Goal: Task Accomplishment & Management: Use online tool/utility

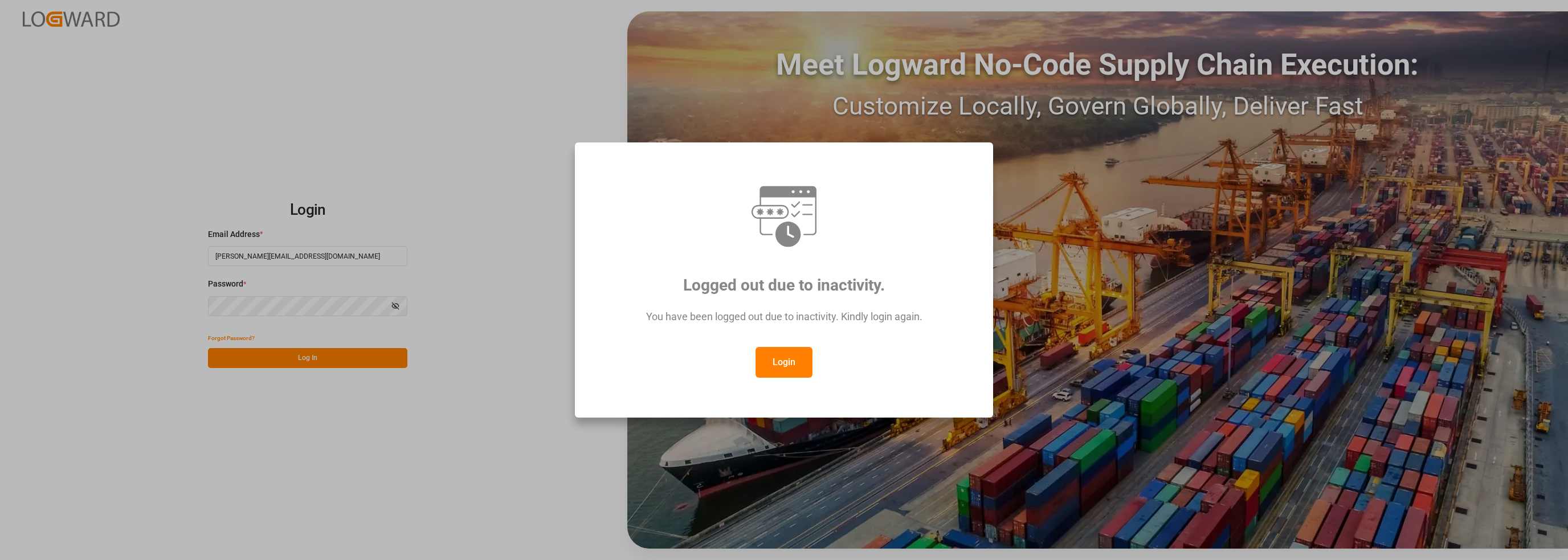
click at [770, 362] on button "Login" at bounding box center [783, 362] width 57 height 31
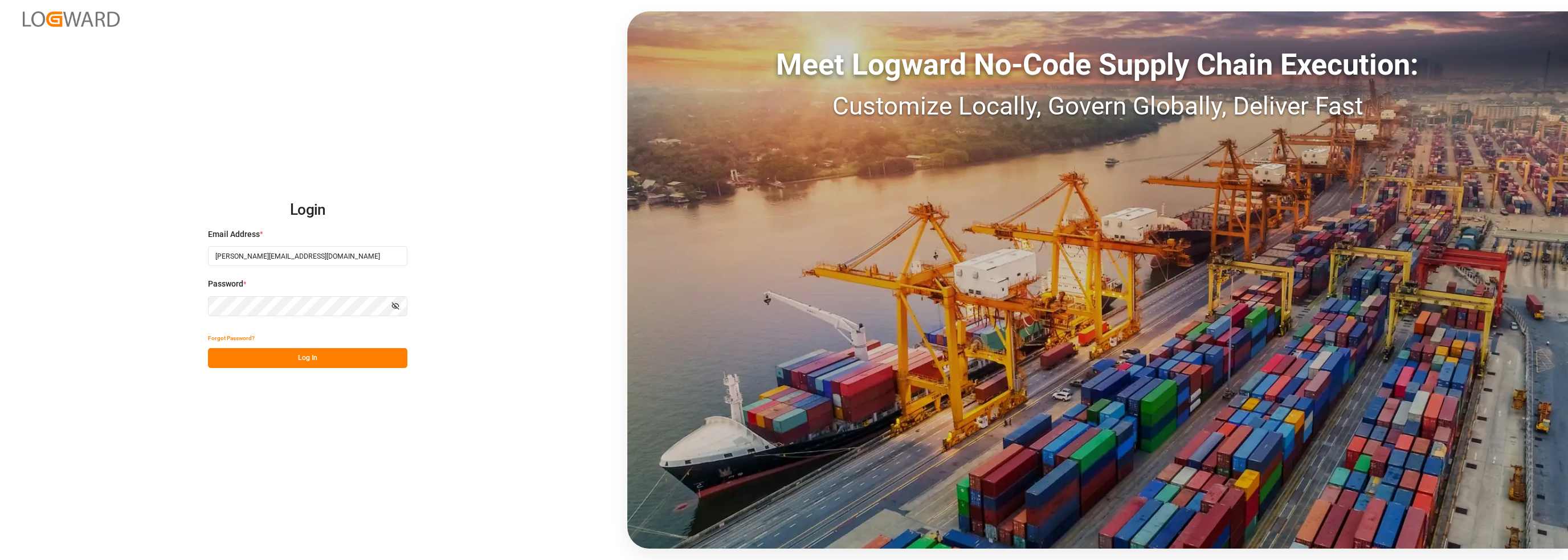
click at [316, 367] on button "Log In" at bounding box center [307, 358] width 200 height 20
click at [315, 363] on div "Forgot Password? Please wait" at bounding box center [307, 348] width 200 height 40
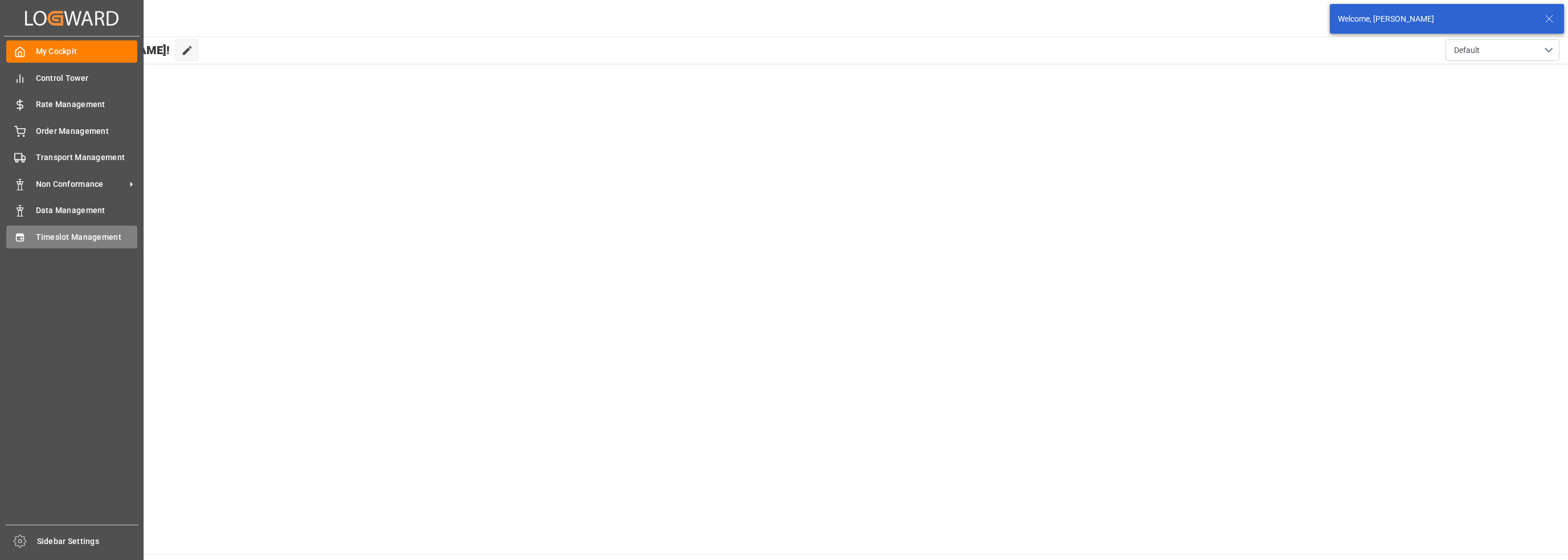
click at [24, 242] on icon at bounding box center [20, 238] width 11 height 11
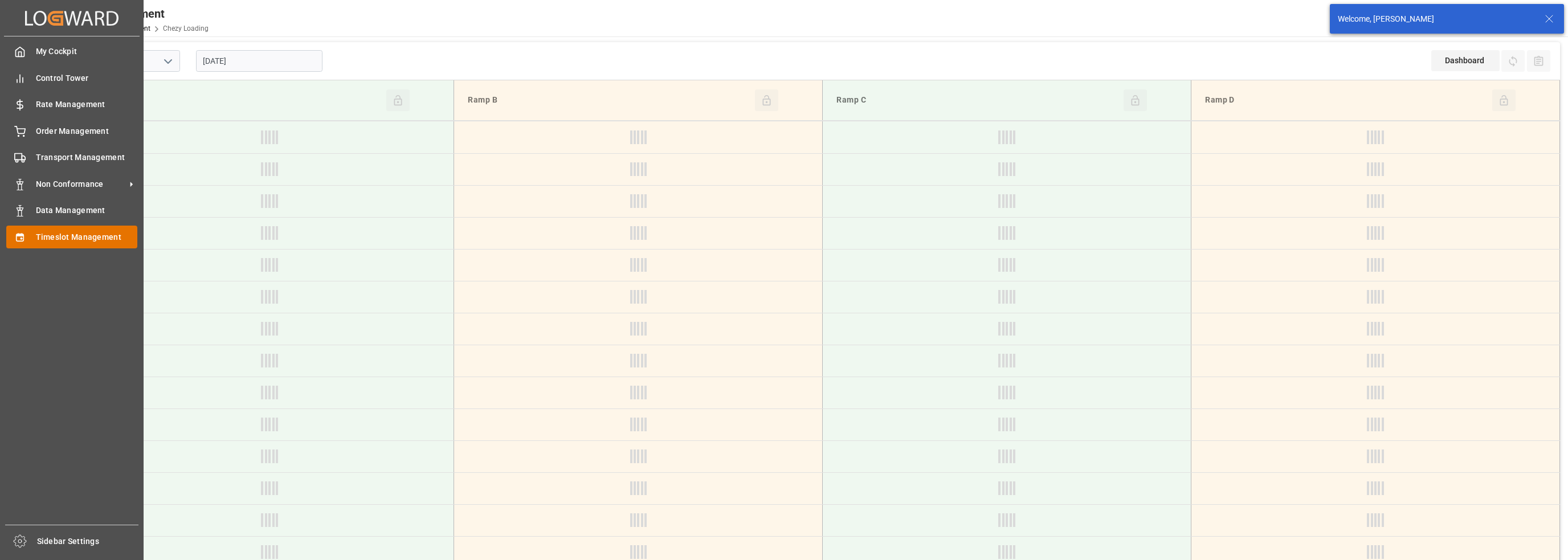
type input "Chezy Loading"
click at [54, 237] on span "Timeslot Management" at bounding box center [86, 237] width 102 height 12
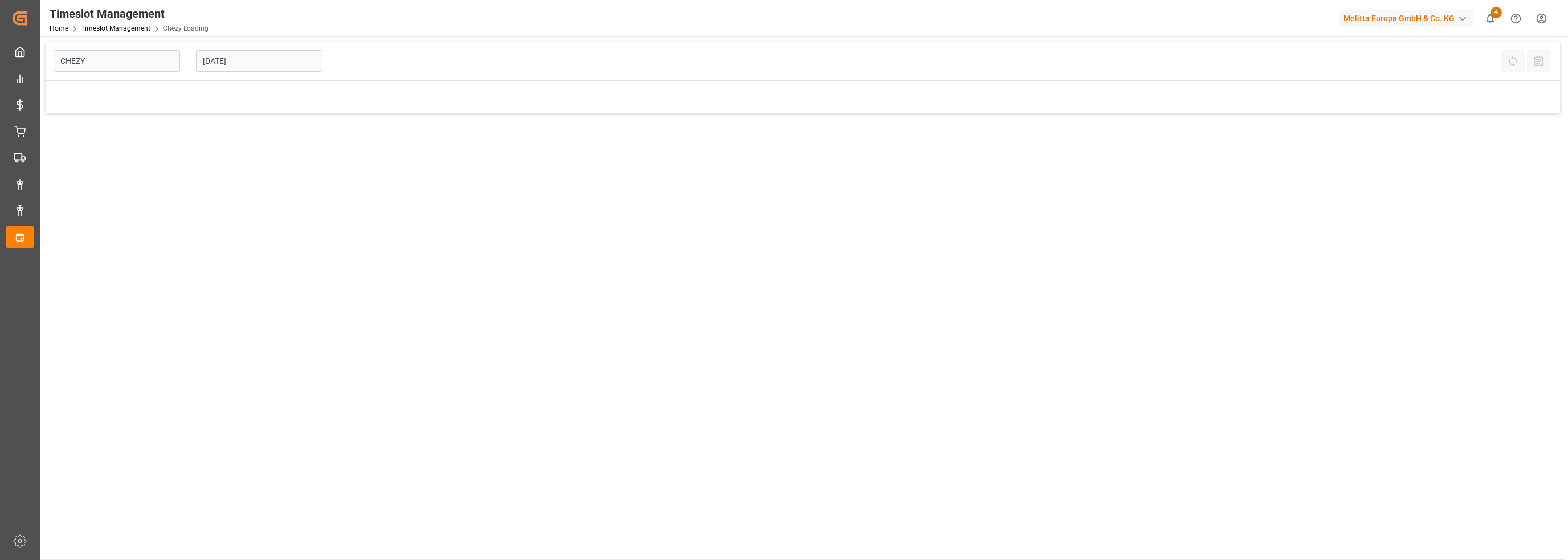
type input "Chezy Loading"
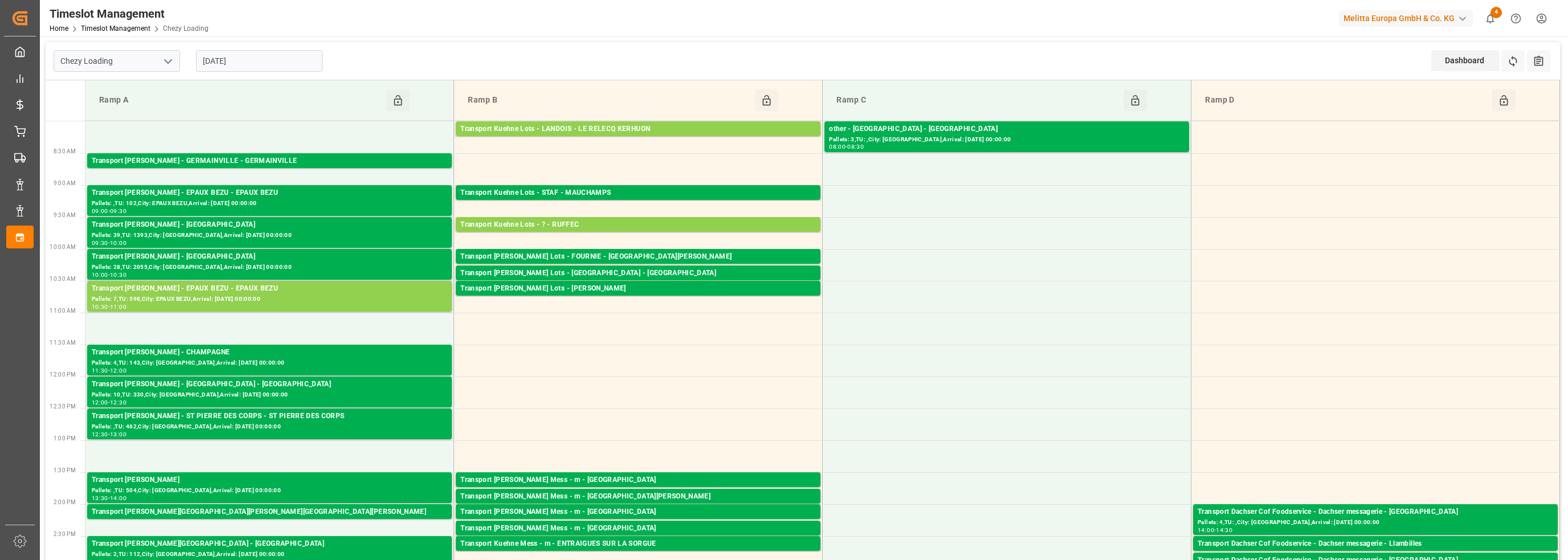
click at [220, 68] on input "[DATE]" at bounding box center [259, 61] width 126 height 22
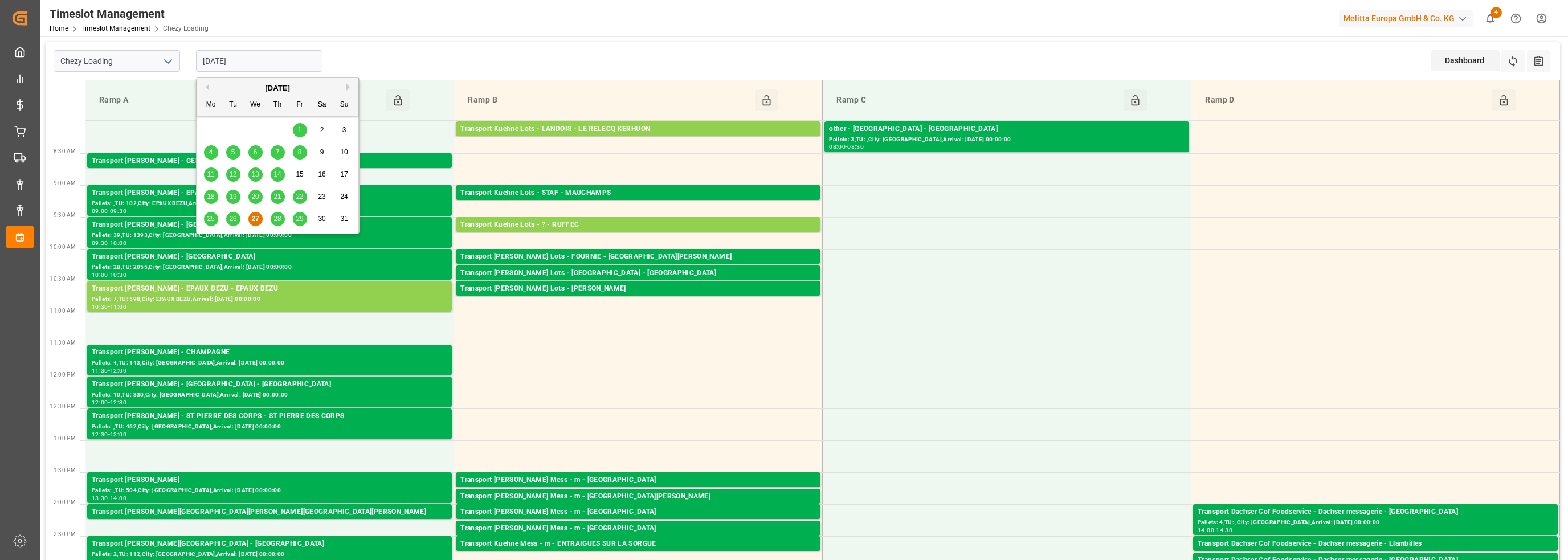
click at [276, 216] on span "28" at bounding box center [277, 218] width 8 height 8
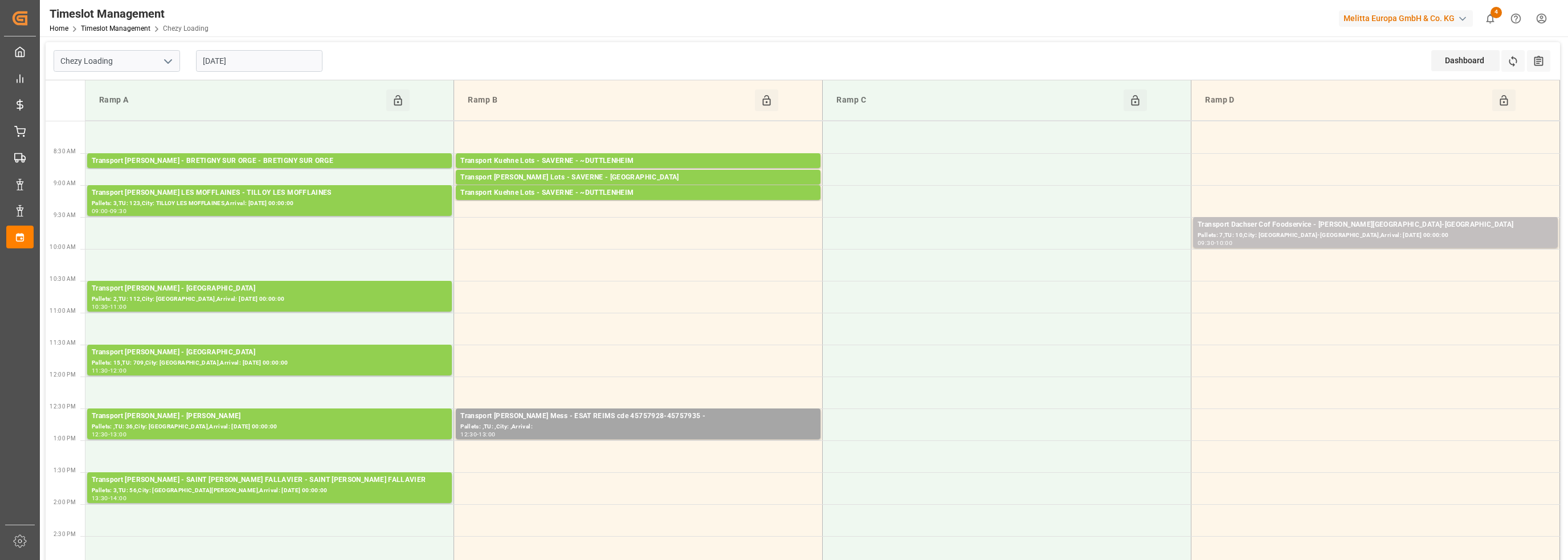
click at [224, 58] on input "[DATE]" at bounding box center [259, 61] width 126 height 22
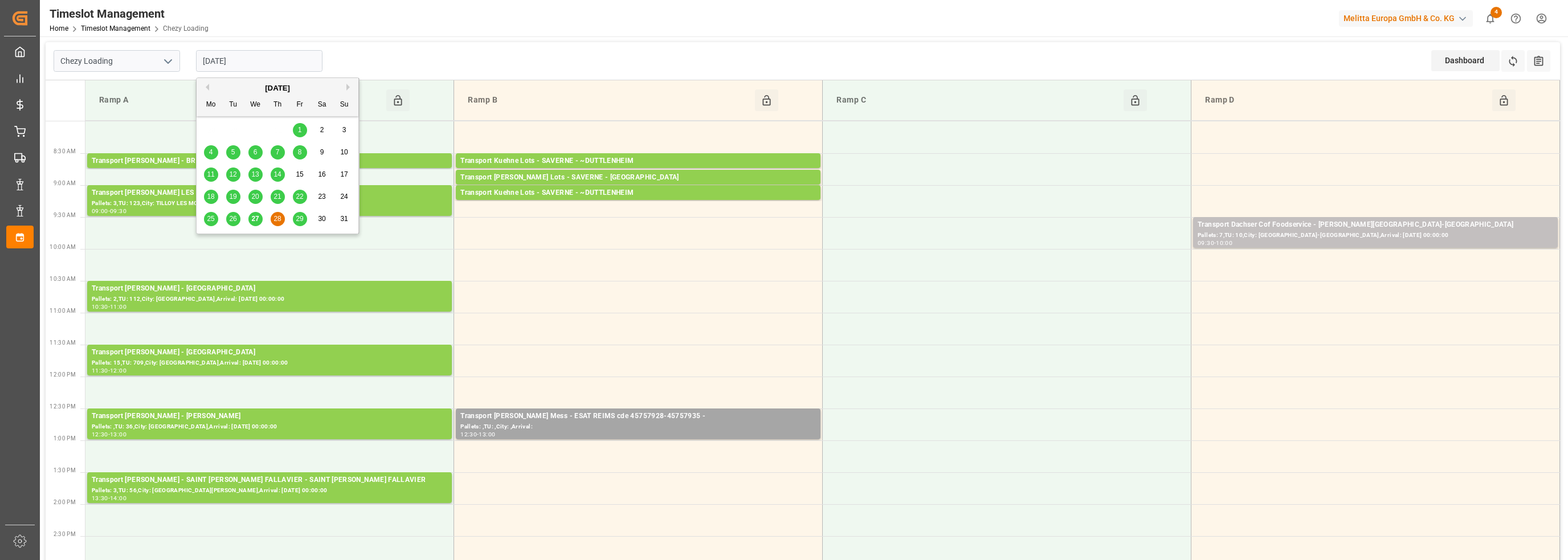
click at [296, 214] on div "29" at bounding box center [300, 220] width 14 height 14
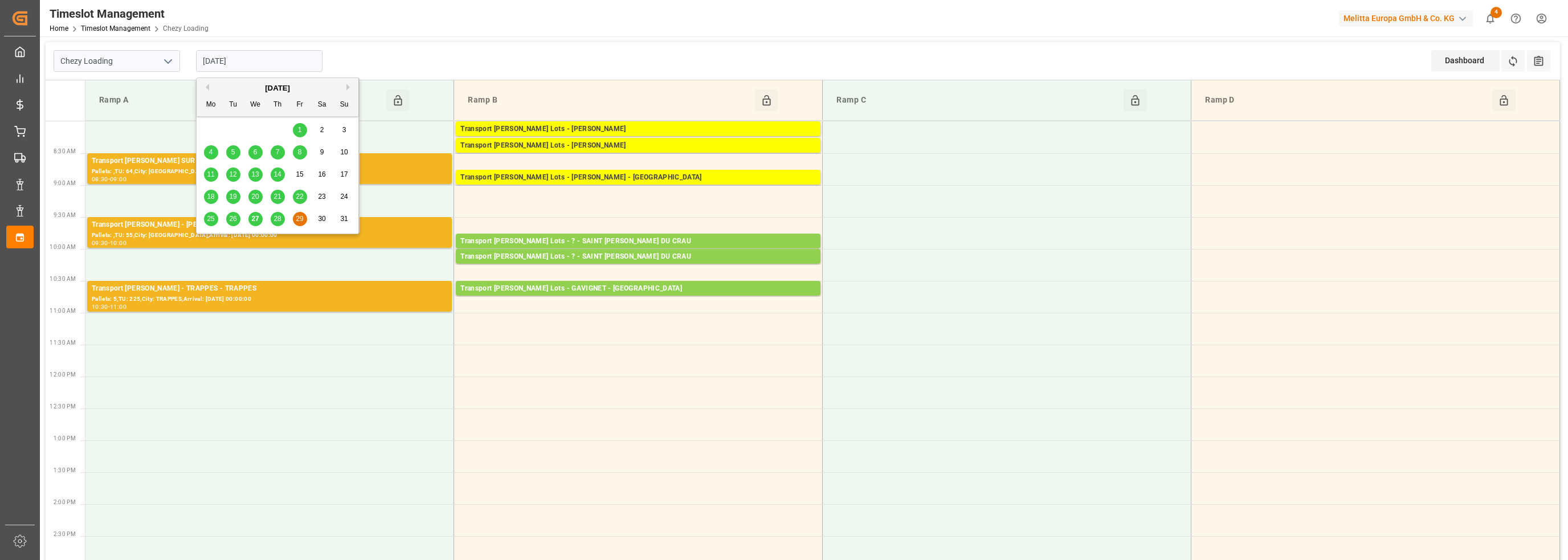
click at [218, 56] on input "[DATE]" at bounding box center [259, 61] width 126 height 22
click at [252, 221] on span "27" at bounding box center [255, 218] width 8 height 8
type input "[DATE]"
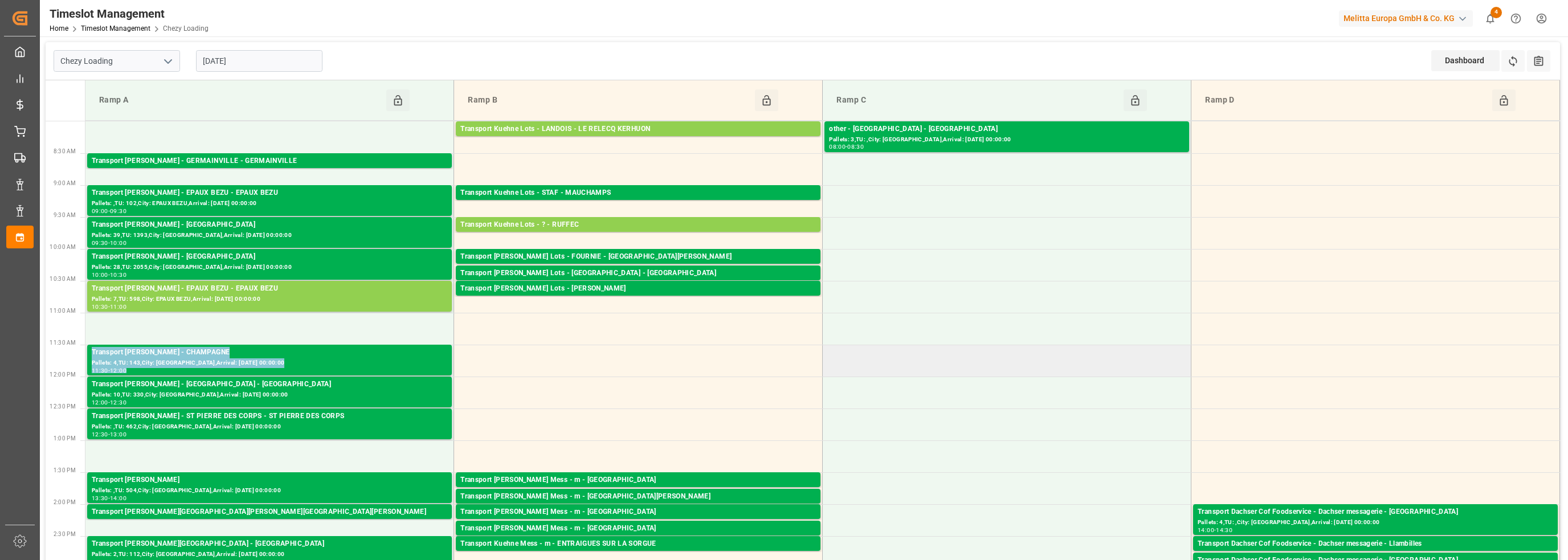
drag, startPoint x: 877, startPoint y: 332, endPoint x: 875, endPoint y: 353, distance: 21.1
click at [875, 353] on td at bounding box center [1007, 360] width 369 height 32
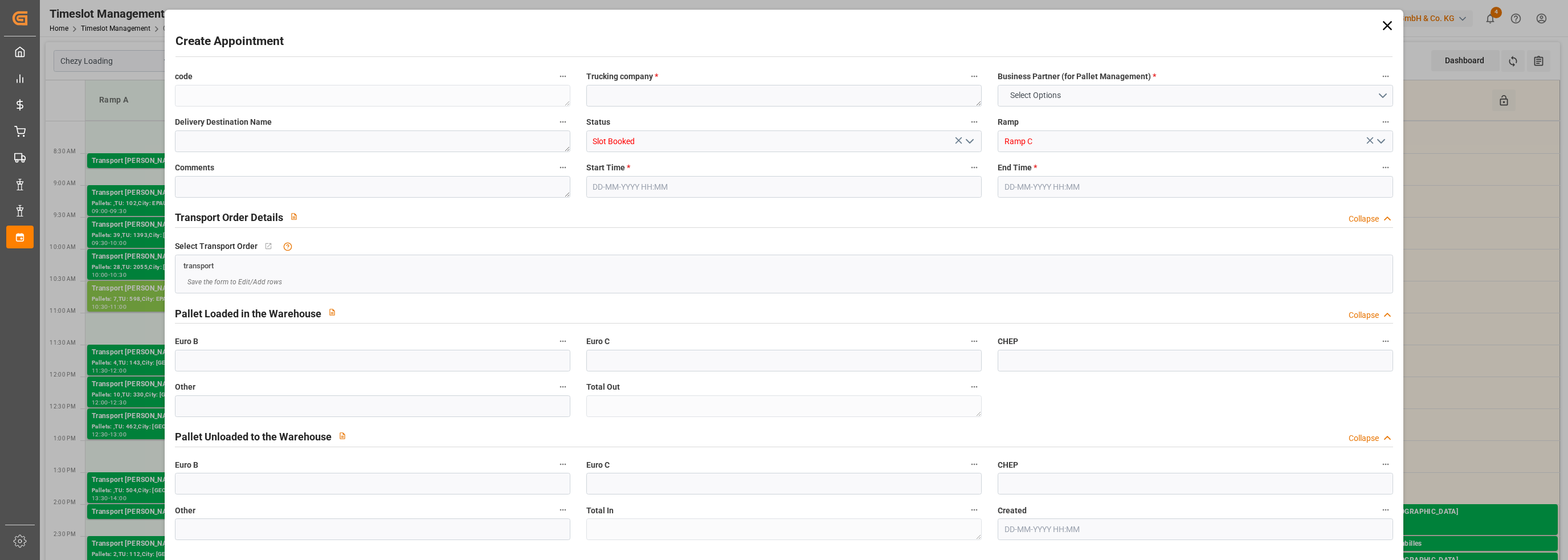
type input "0"
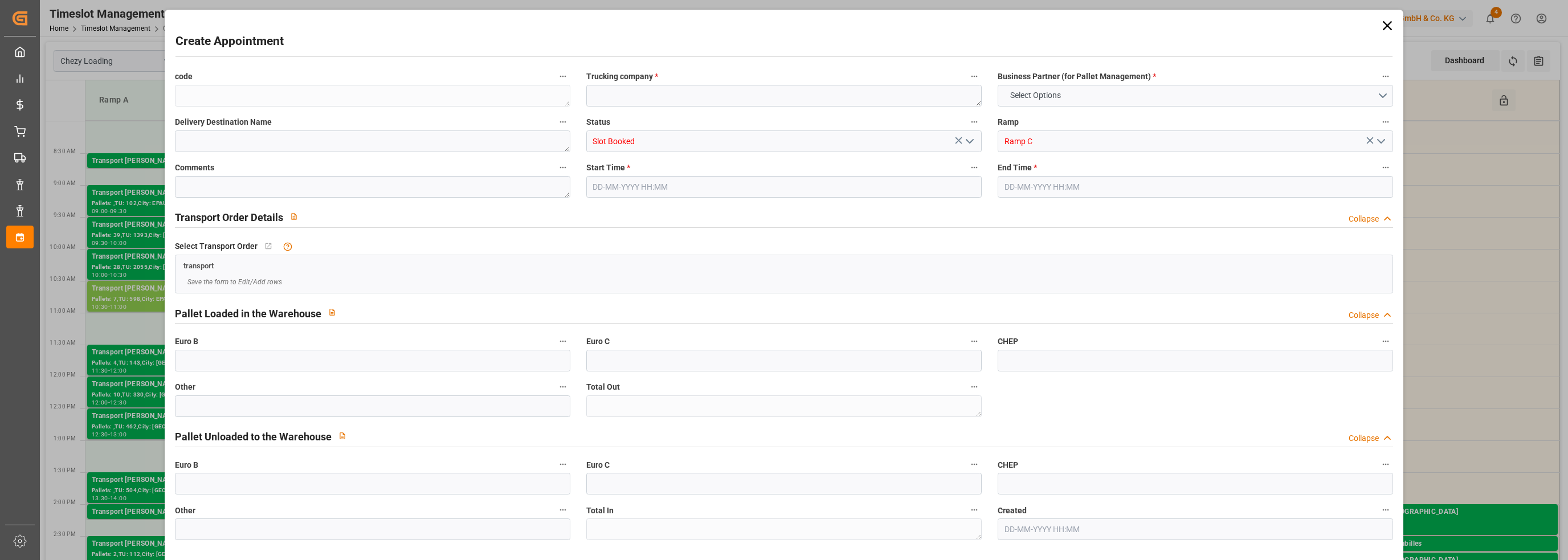
type input "0"
type input "[DATE] 11:30"
type input "[DATE] 12:00"
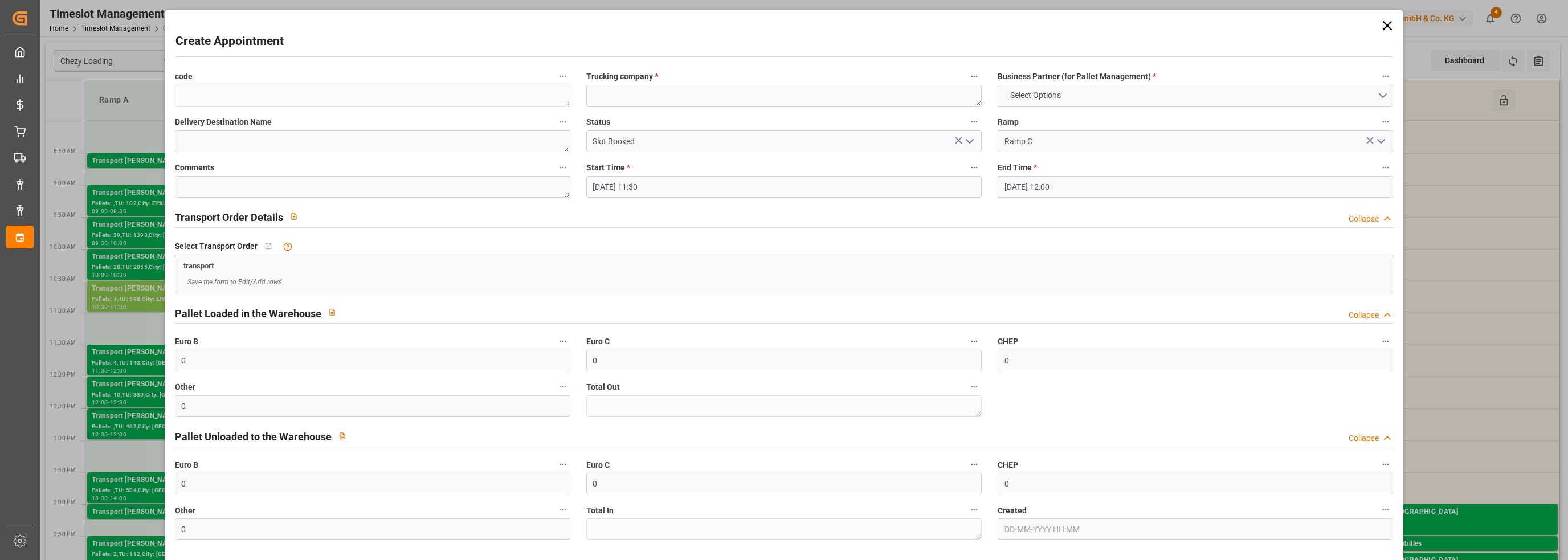
click at [1383, 29] on icon at bounding box center [1387, 25] width 16 height 16
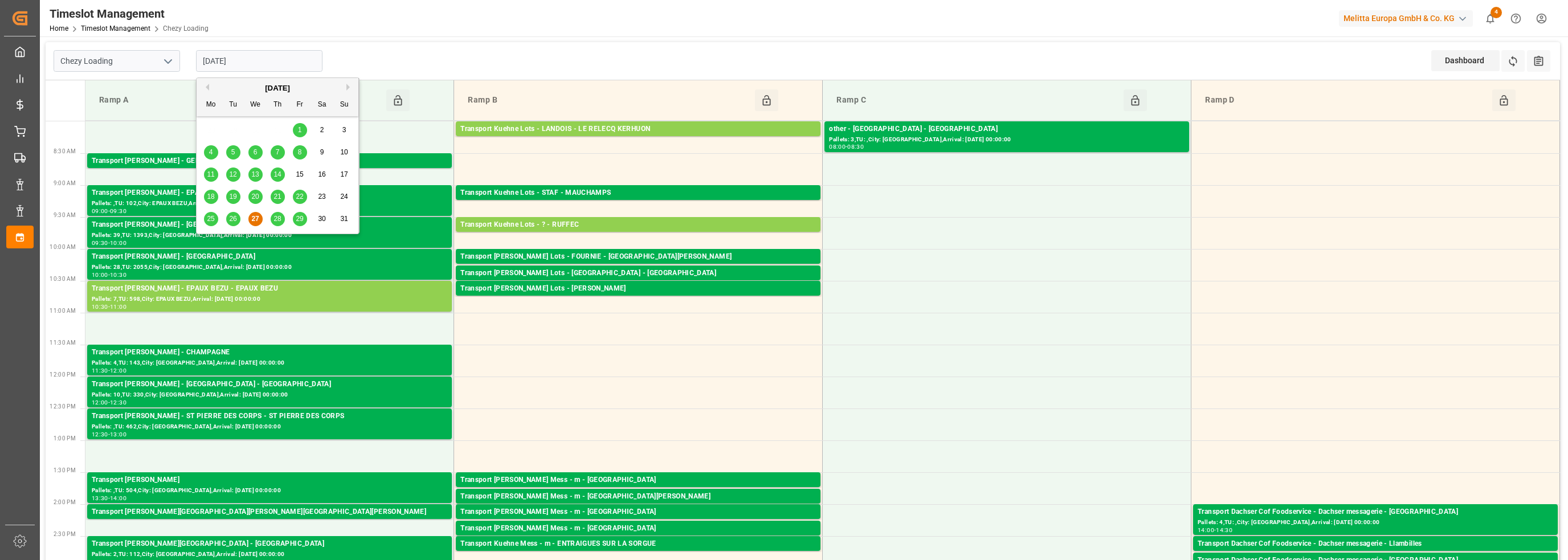
click at [250, 55] on input "[DATE]" at bounding box center [259, 61] width 126 height 22
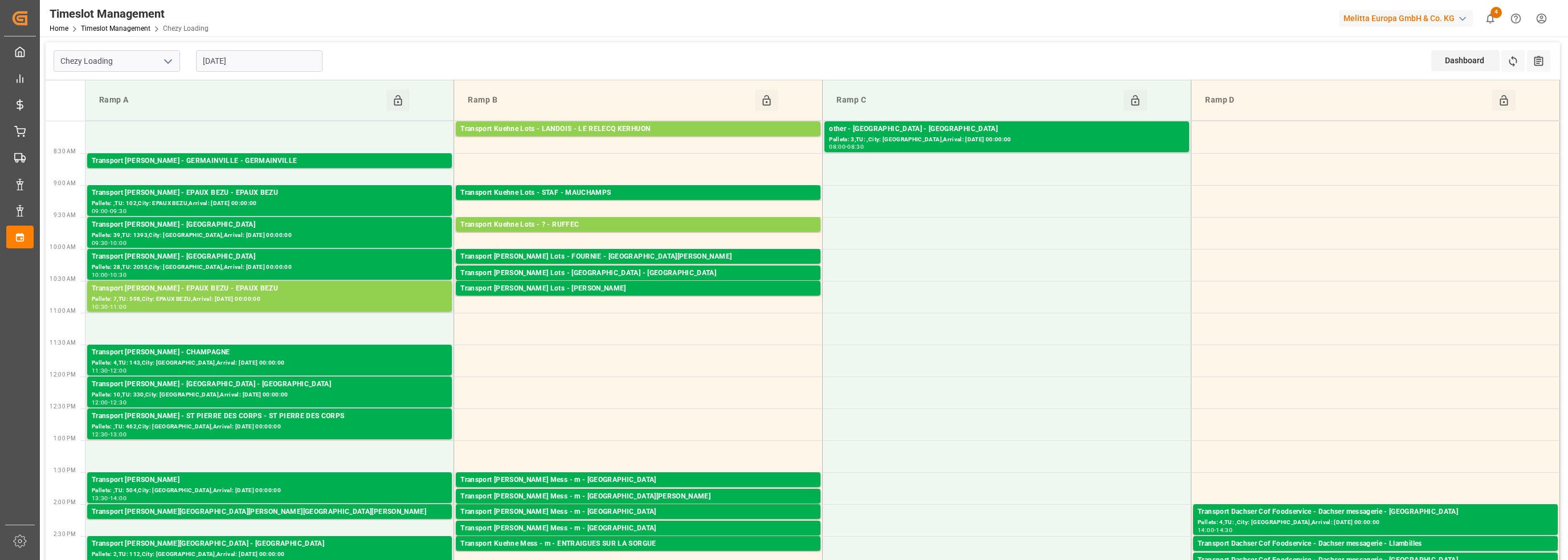
click at [170, 54] on icon "open menu" at bounding box center [168, 61] width 14 height 14
click at [118, 115] on div "Chezy Unloading" at bounding box center [116, 111] width 125 height 26
type input "Chezy Unloading"
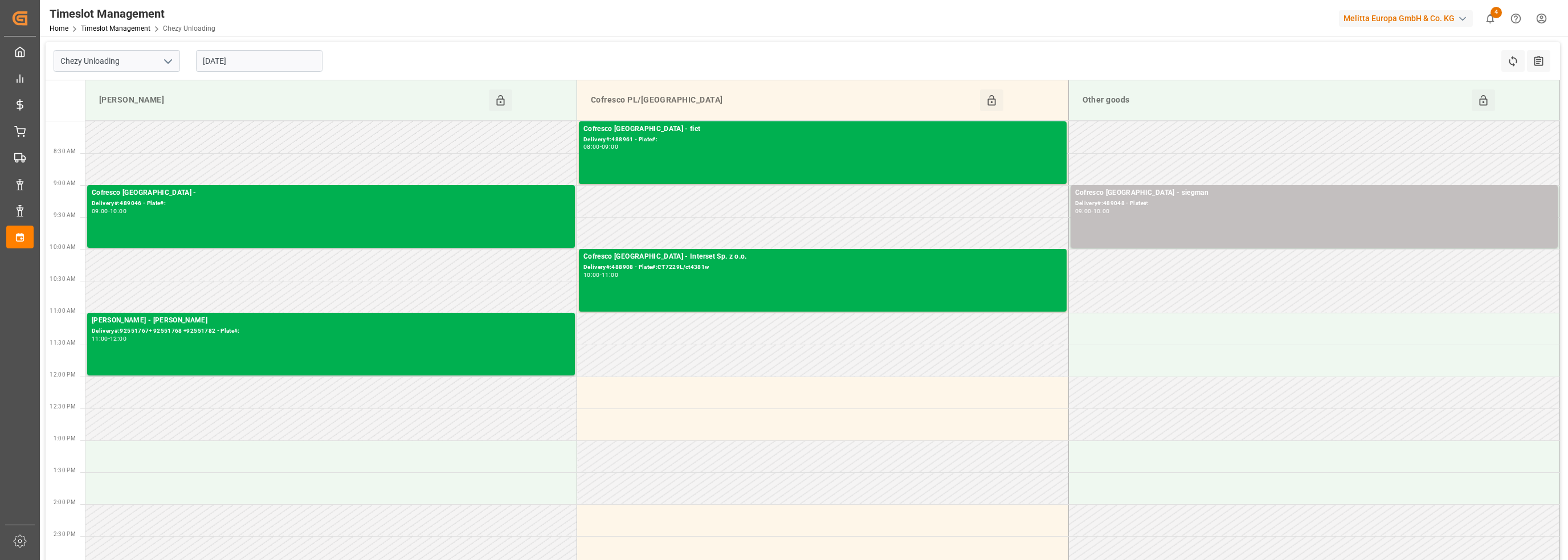
click at [244, 56] on input "[DATE]" at bounding box center [259, 61] width 126 height 22
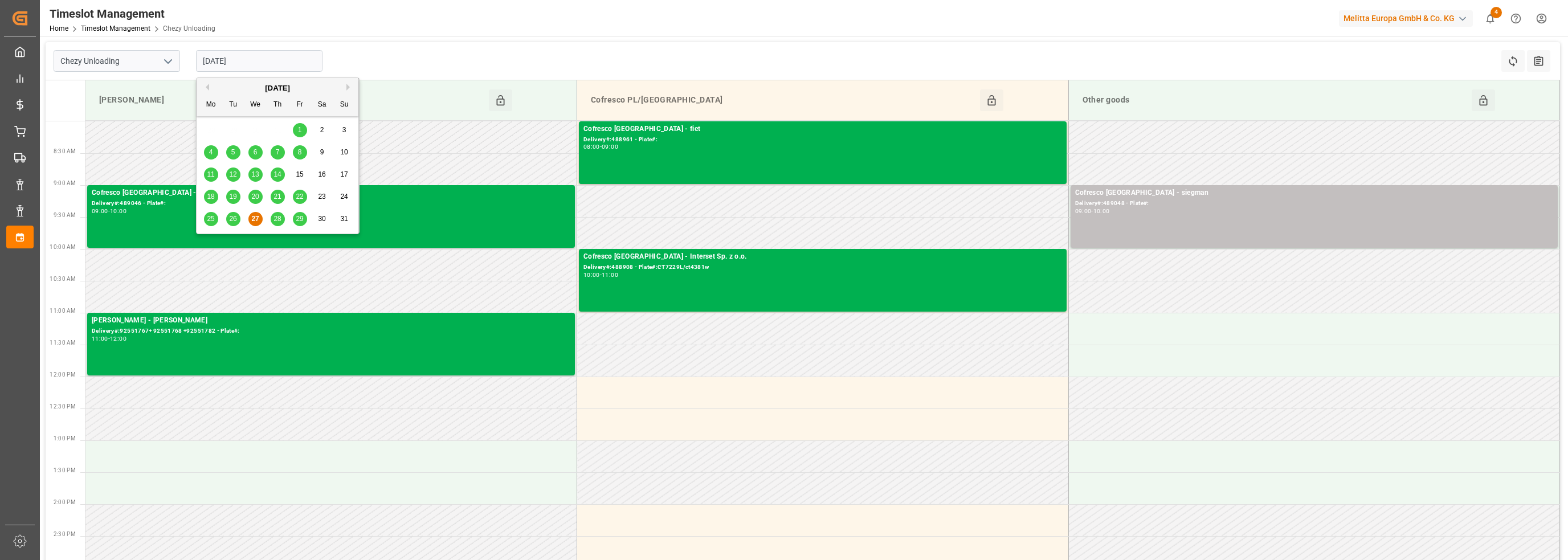
click at [277, 220] on span "28" at bounding box center [277, 218] width 8 height 8
type input "[DATE]"
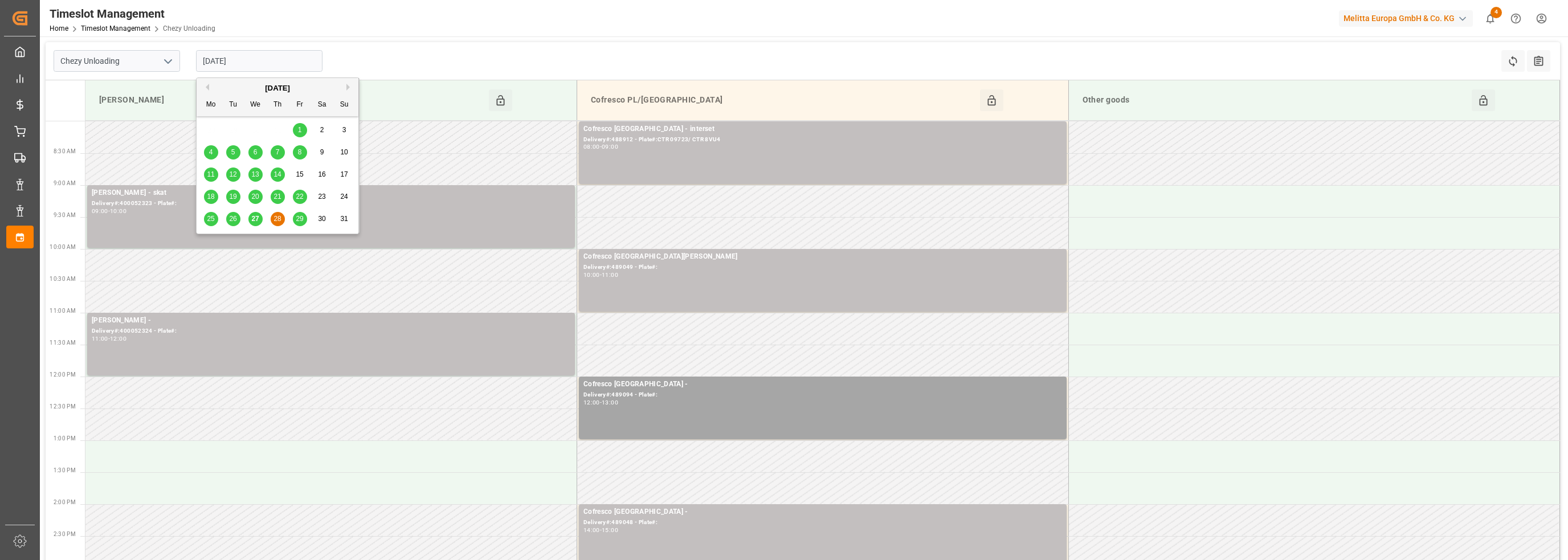
click at [262, 63] on input "[DATE]" at bounding box center [259, 61] width 126 height 22
click at [157, 59] on input "Chezy Unloading" at bounding box center [117, 61] width 126 height 22
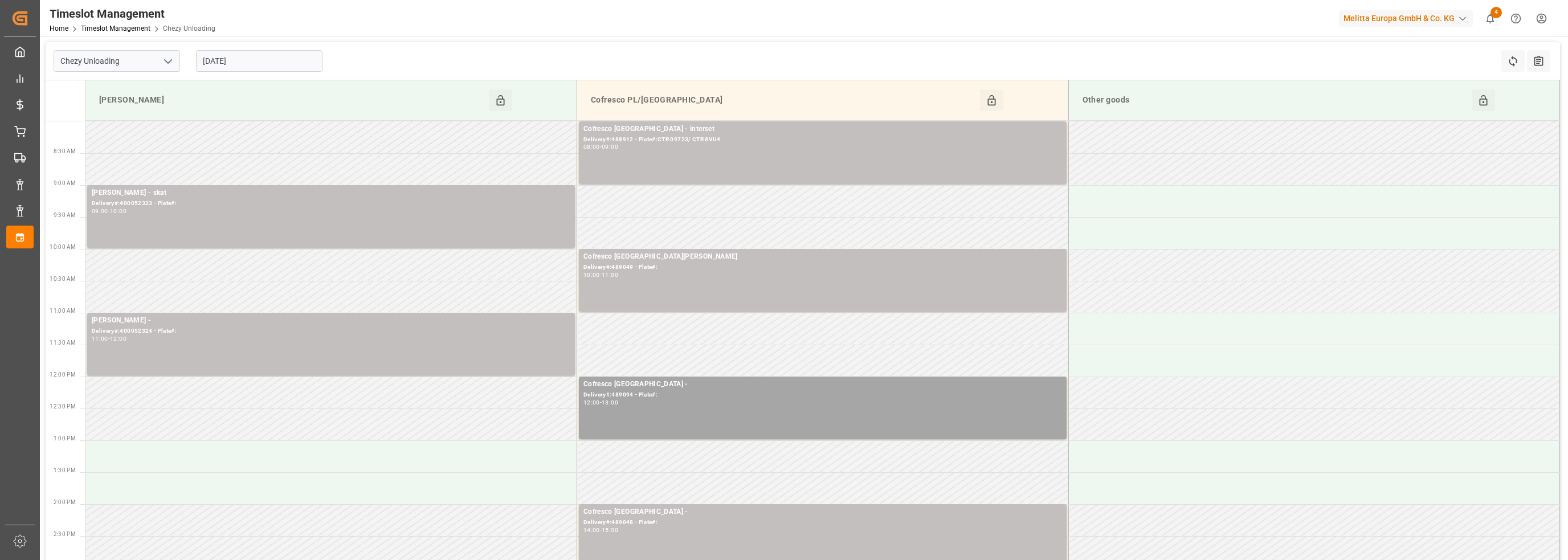
click at [174, 59] on icon "open menu" at bounding box center [168, 61] width 14 height 14
click at [139, 82] on div "Chezy Loading" at bounding box center [116, 86] width 125 height 26
type input "Chezy Loading"
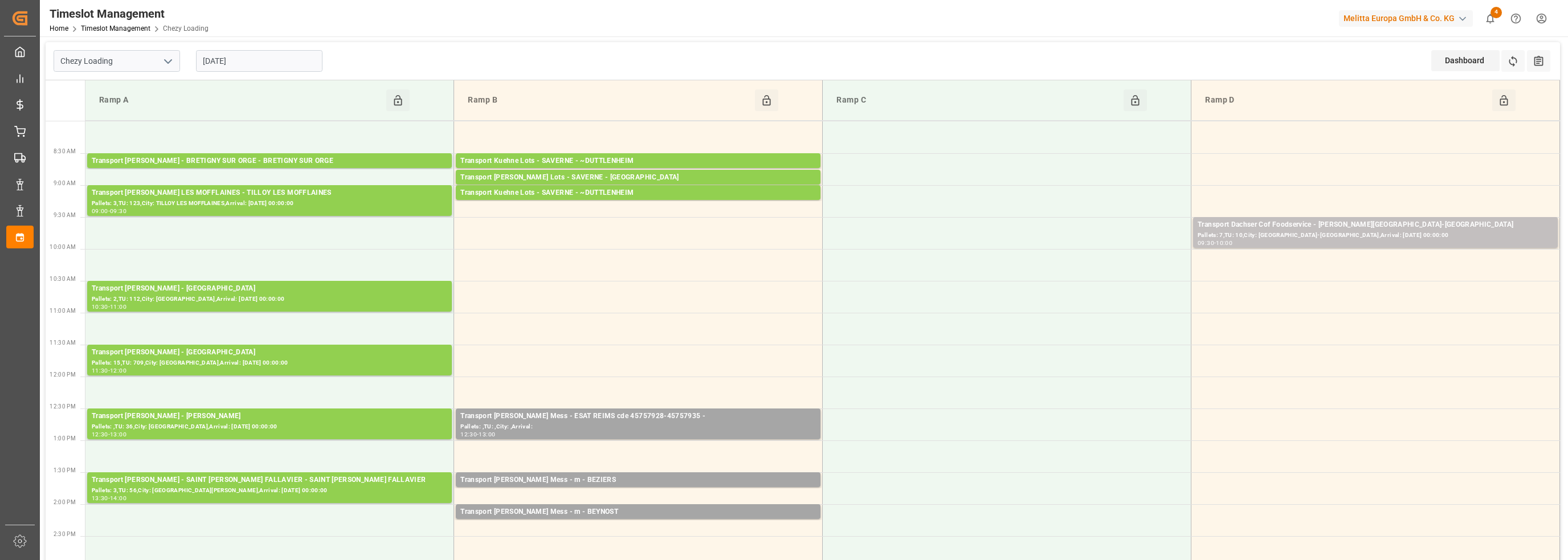
click at [250, 64] on input "[DATE]" at bounding box center [259, 61] width 126 height 22
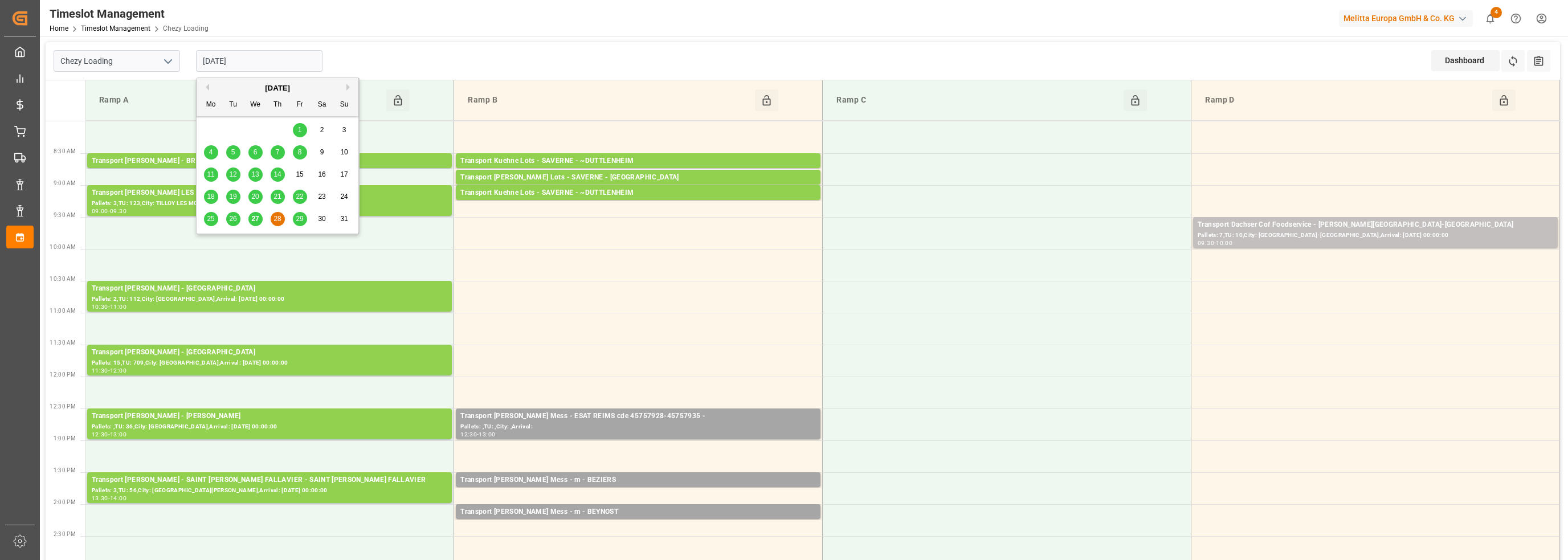
click at [297, 222] on span "29" at bounding box center [300, 218] width 8 height 8
type input "[DATE]"
